Goal: Task Accomplishment & Management: Manage account settings

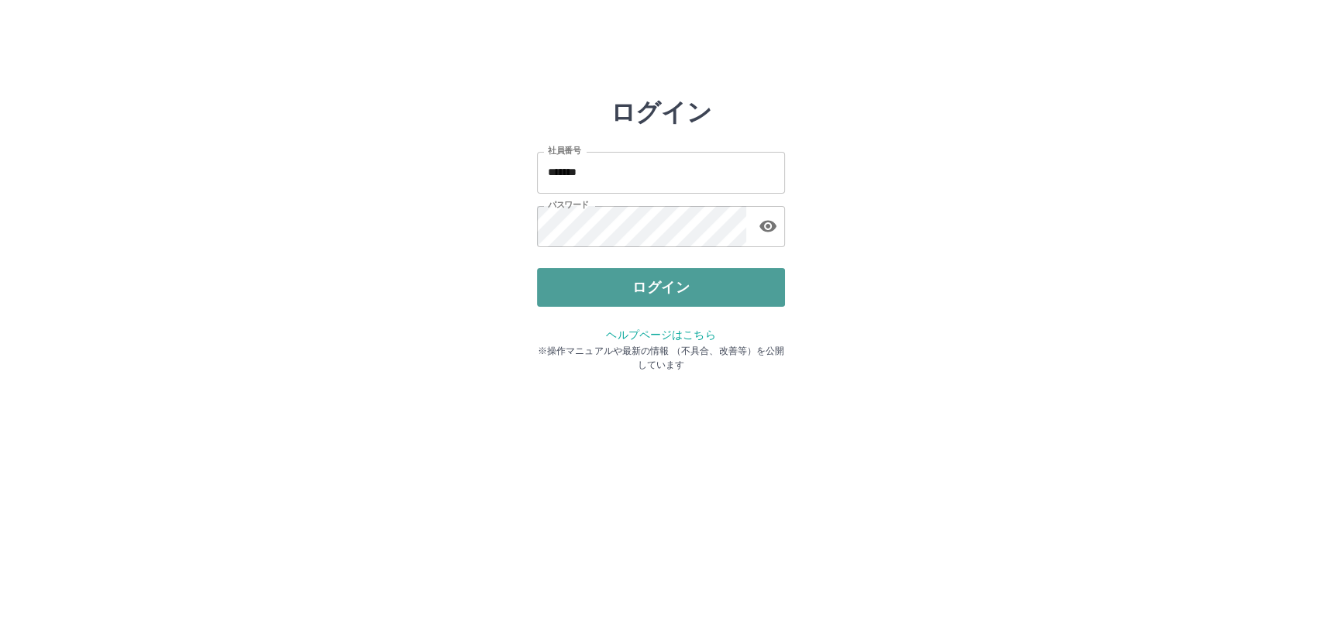
click at [646, 291] on button "ログイン" at bounding box center [661, 287] width 248 height 39
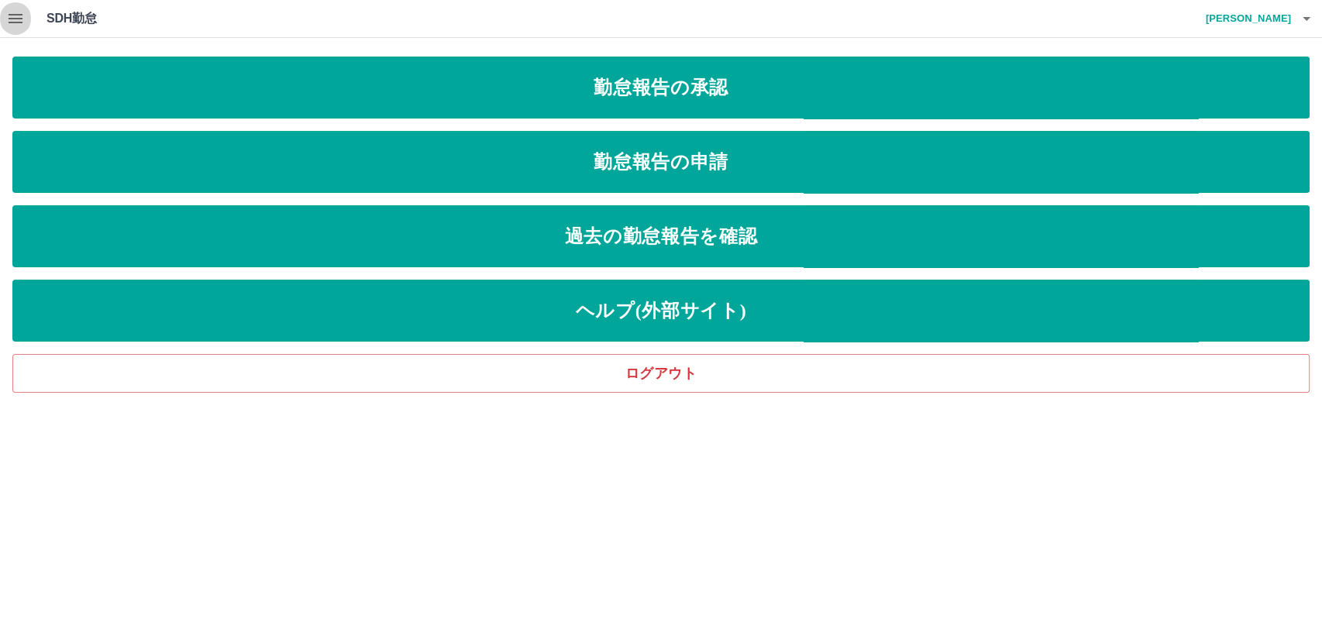
click at [15, 16] on icon "button" at bounding box center [15, 18] width 19 height 19
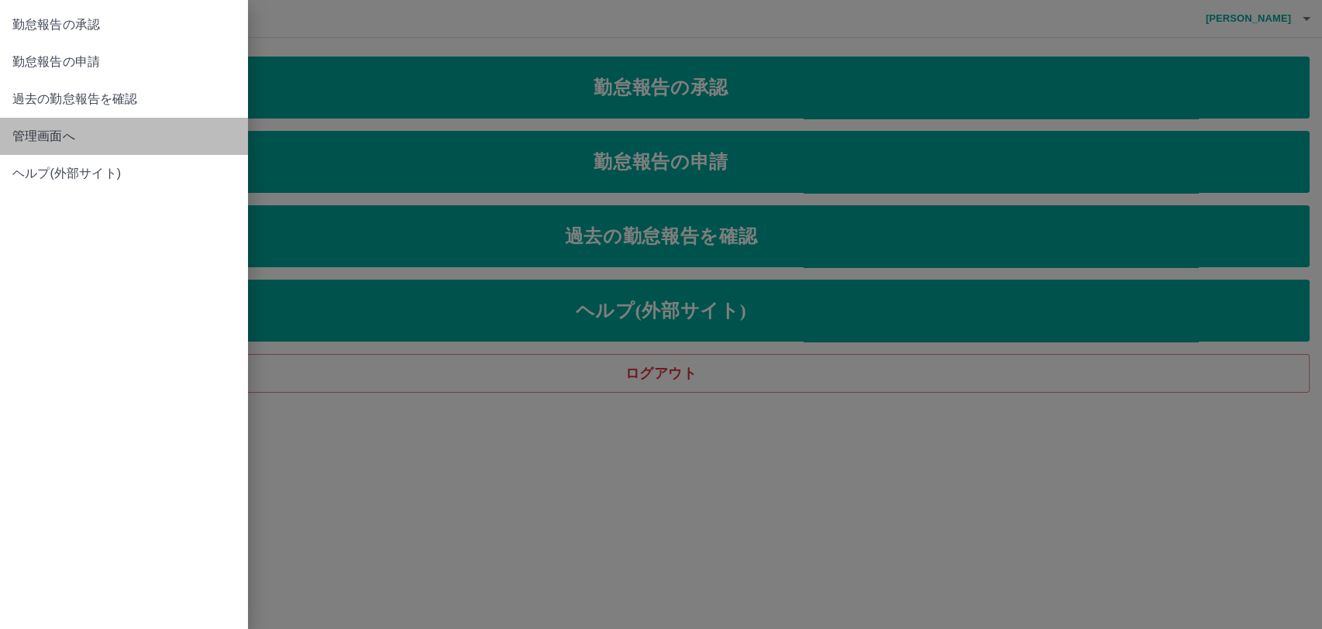
click at [48, 133] on span "管理画面へ" at bounding box center [123, 136] width 223 height 19
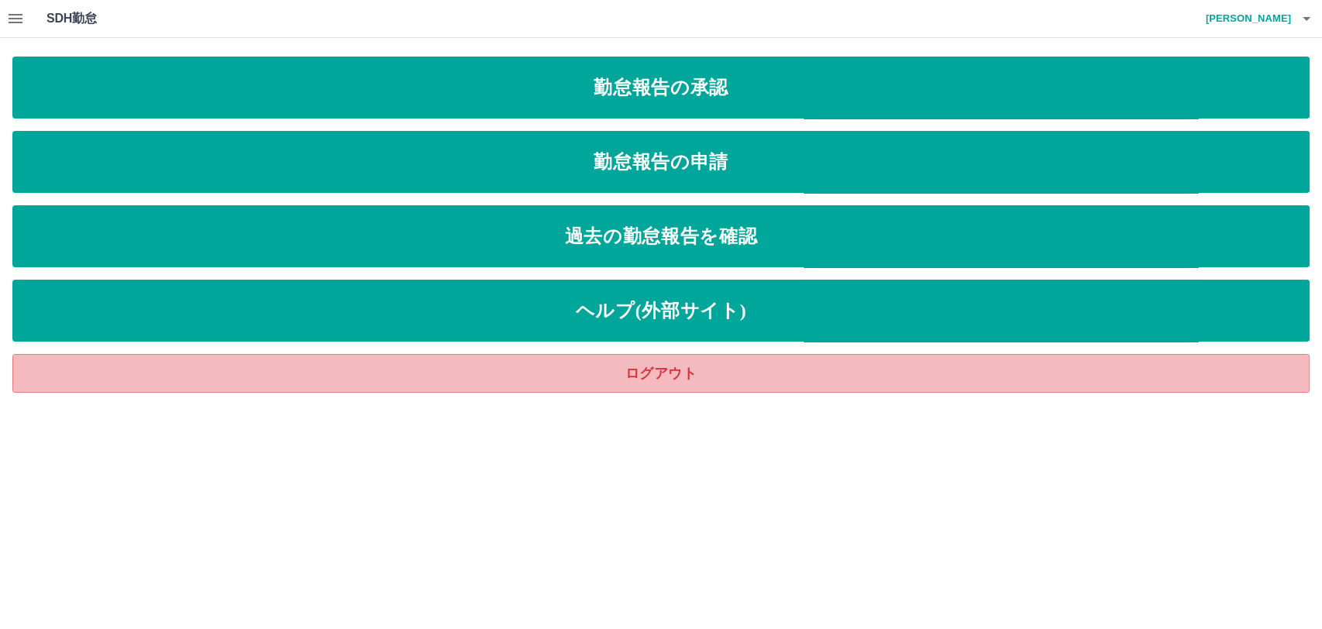
click at [663, 374] on link "ログアウト" at bounding box center [660, 373] width 1297 height 39
